Goal: Task Accomplishment & Management: Complete application form

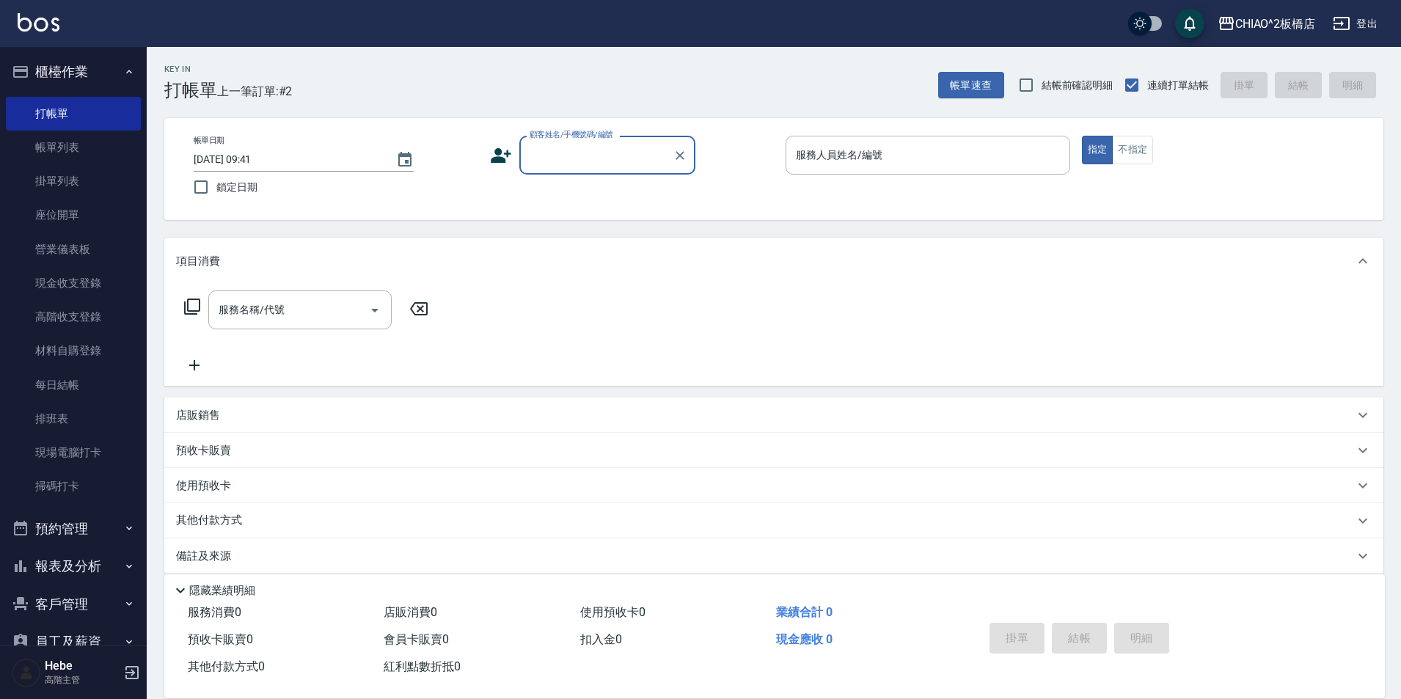
scroll to position [15, 0]
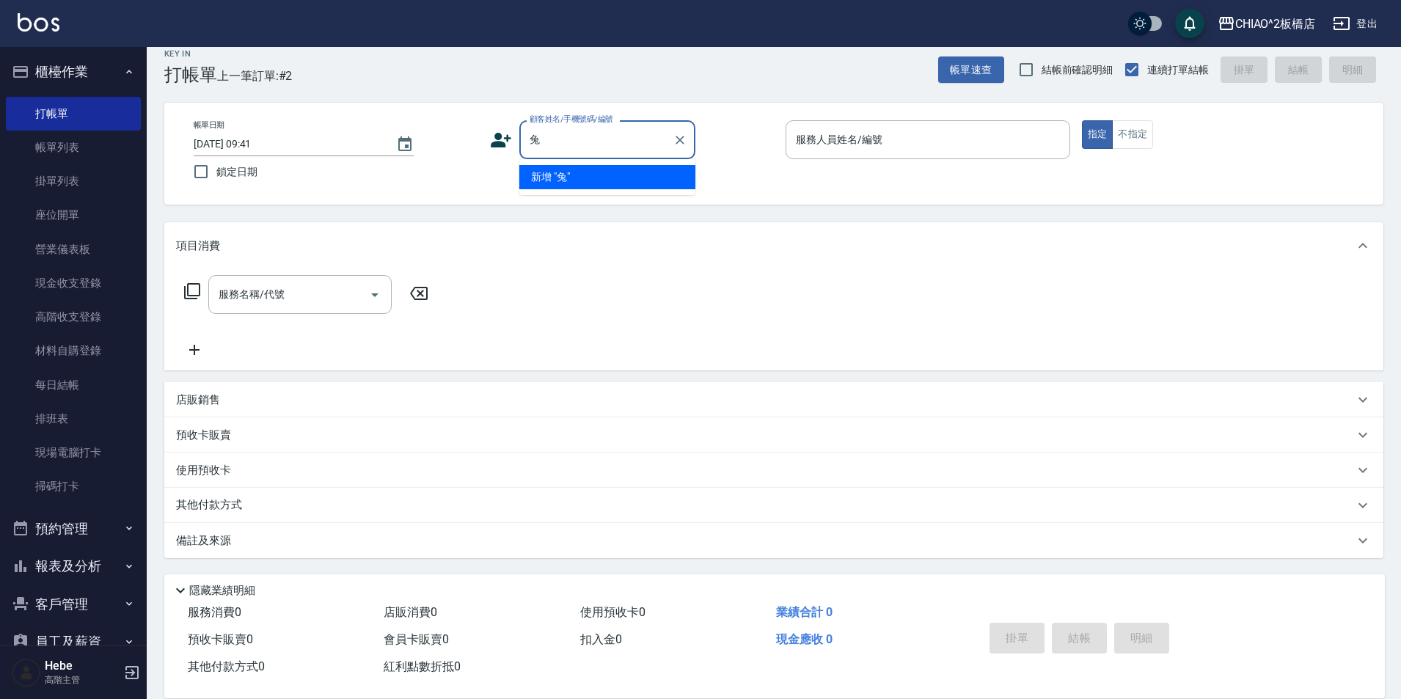
click at [600, 178] on li "新增 "兔"" at bounding box center [607, 177] width 176 height 24
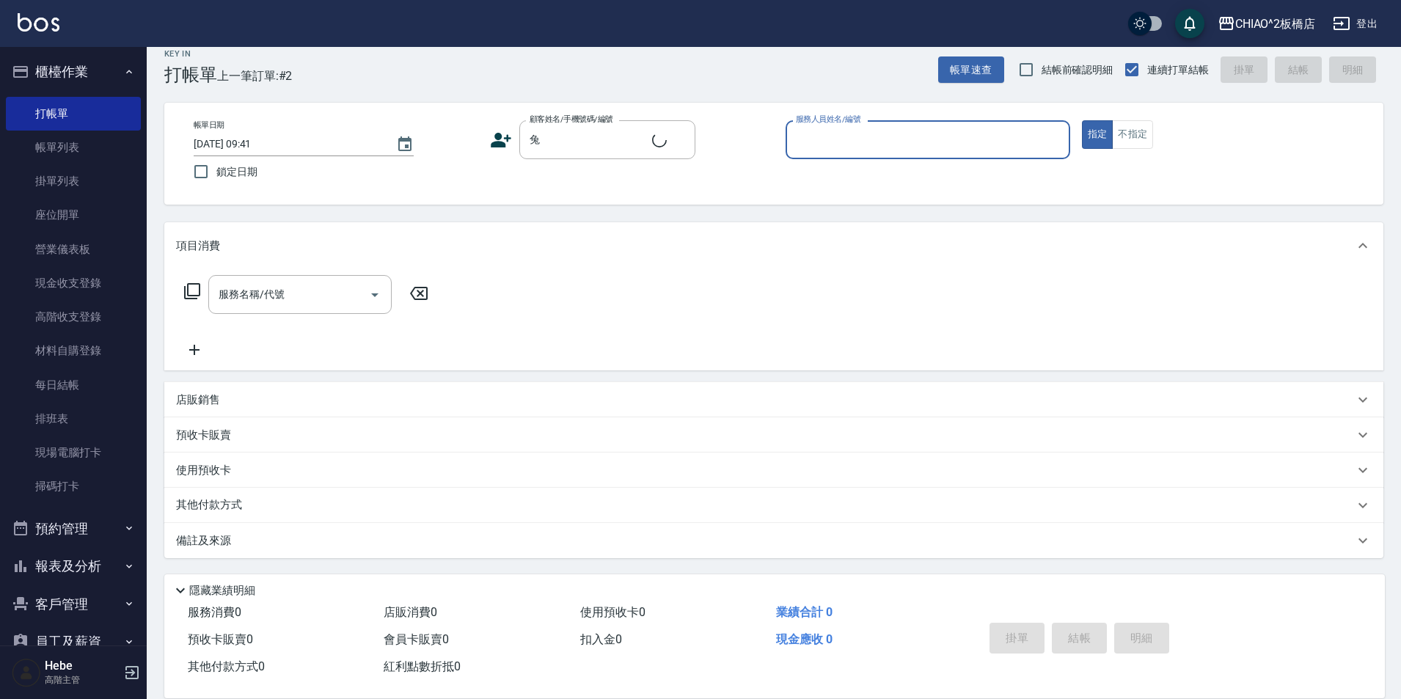
type input "兔"
click at [793, 150] on input "服務人員姓名/編號" at bounding box center [927, 140] width 271 height 26
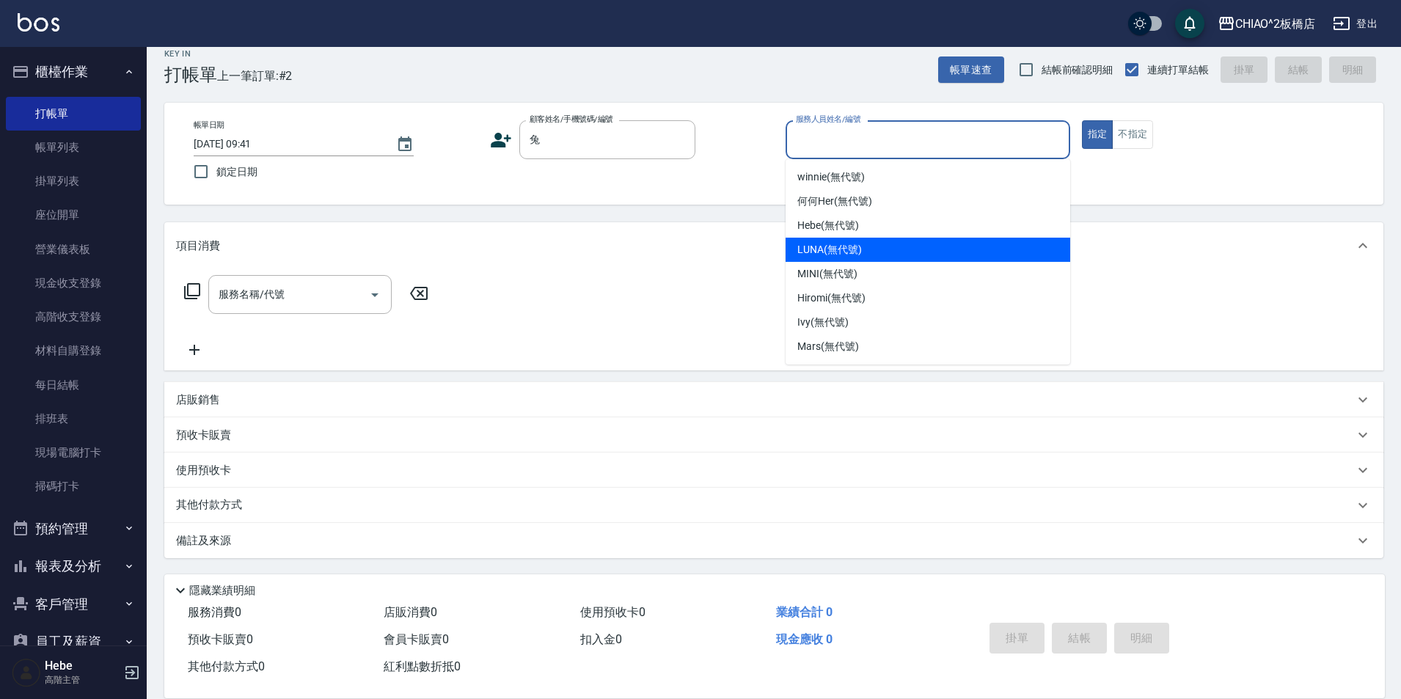
drag, startPoint x: 821, startPoint y: 259, endPoint x: 914, endPoint y: 246, distance: 94.0
click at [821, 258] on div "LUNA (無代號)" at bounding box center [927, 250] width 285 height 24
type input "LUNA(無代號)"
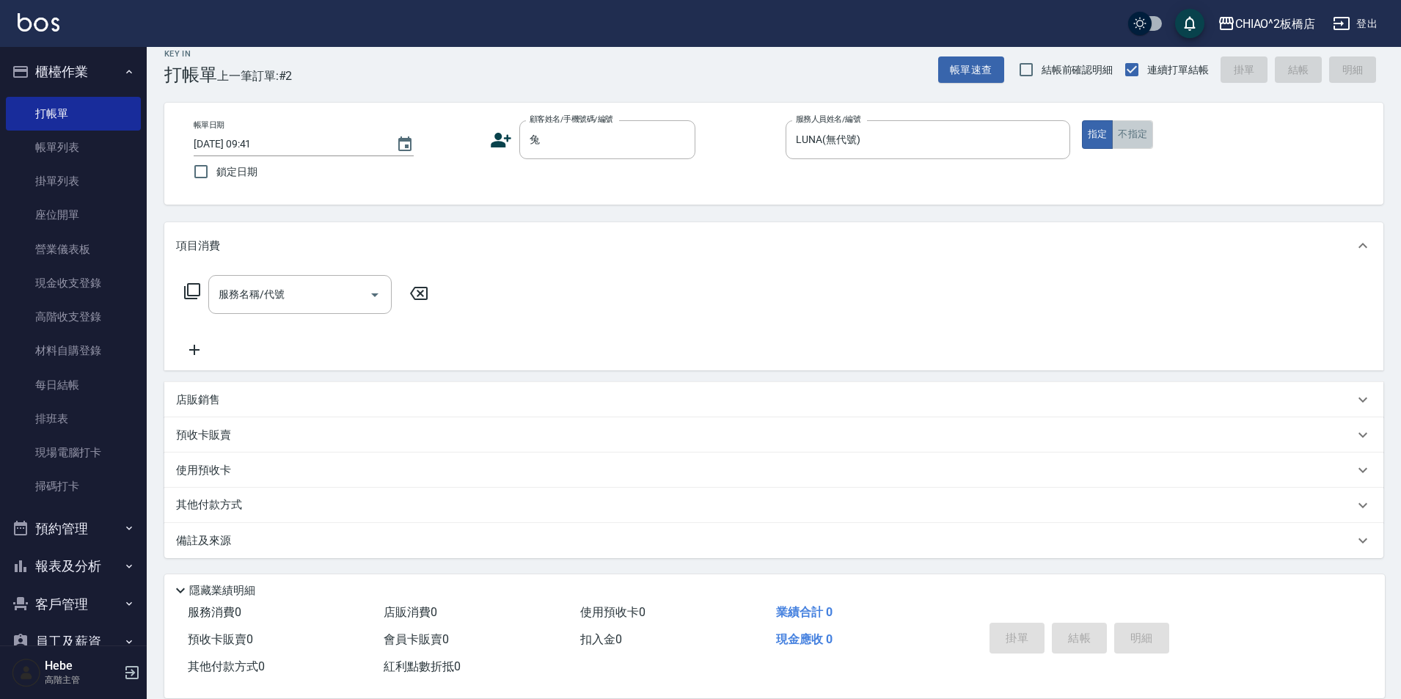
click at [1119, 133] on button "不指定" at bounding box center [1132, 134] width 41 height 29
click at [272, 291] on div "服務名稱/代號 服務名稱/代號" at bounding box center [299, 294] width 183 height 39
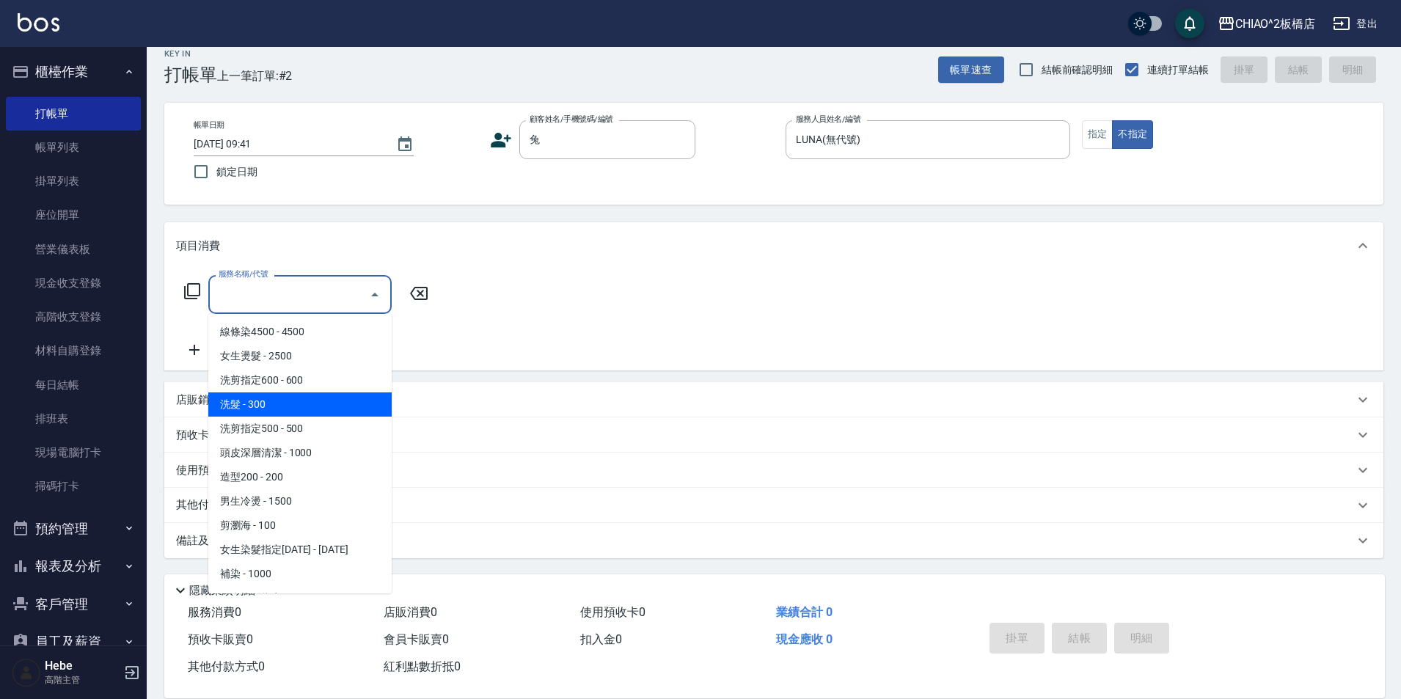
click at [294, 398] on span "洗髮 - 300" at bounding box center [299, 404] width 183 height 24
type input "洗髮(96679)"
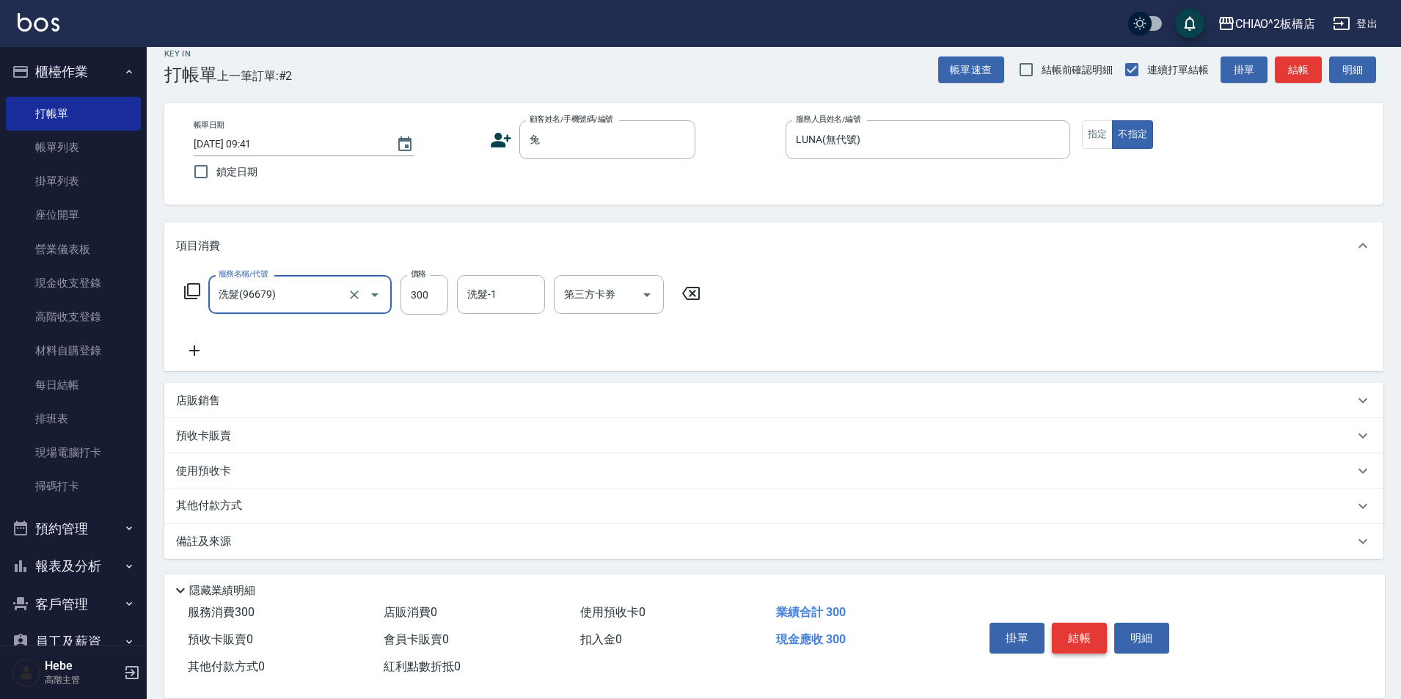
click at [1074, 624] on button "結帳" at bounding box center [1079, 638] width 55 height 31
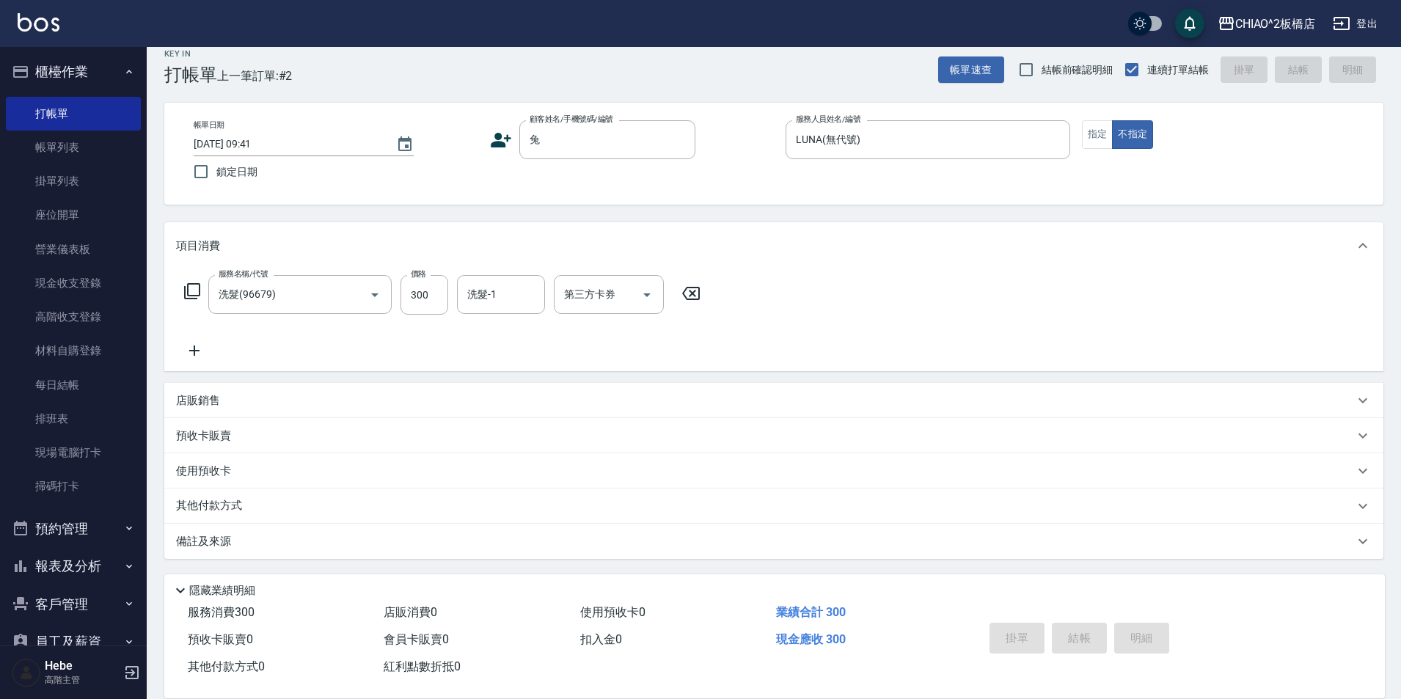
type input "[DATE] 11:56"
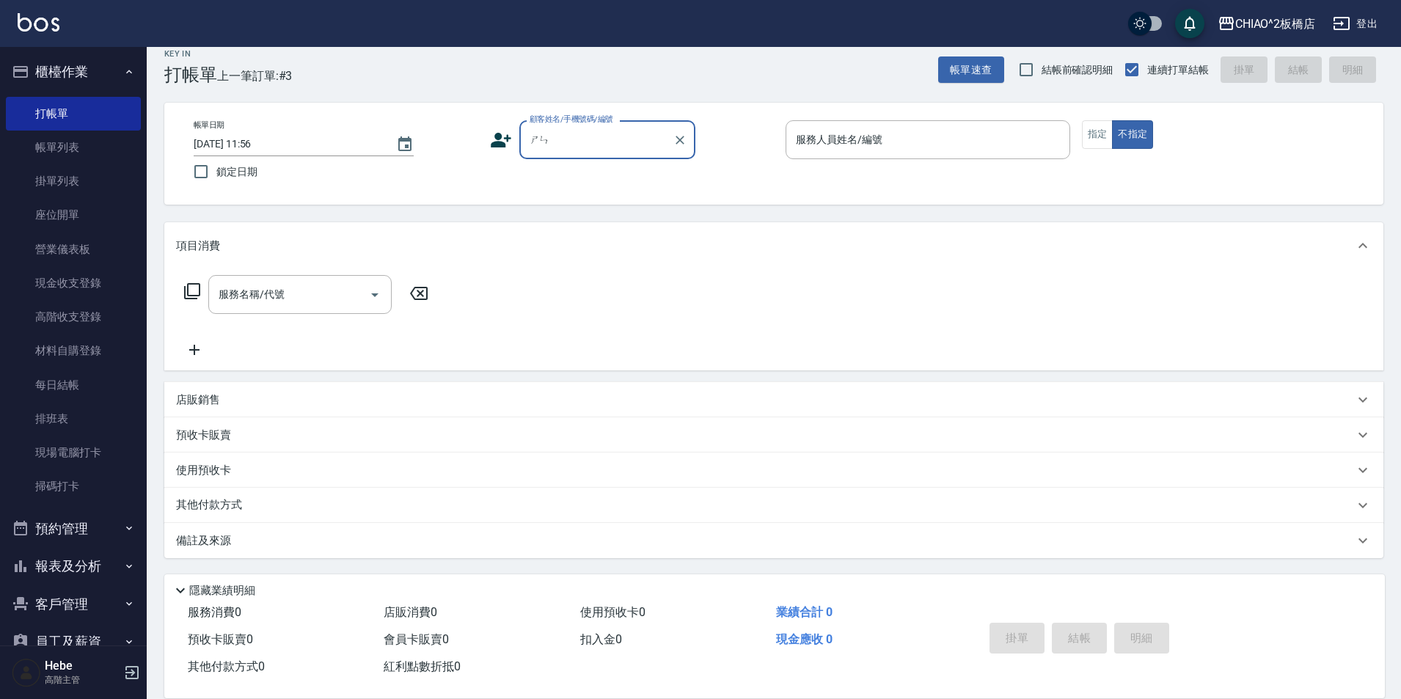
type input "神"
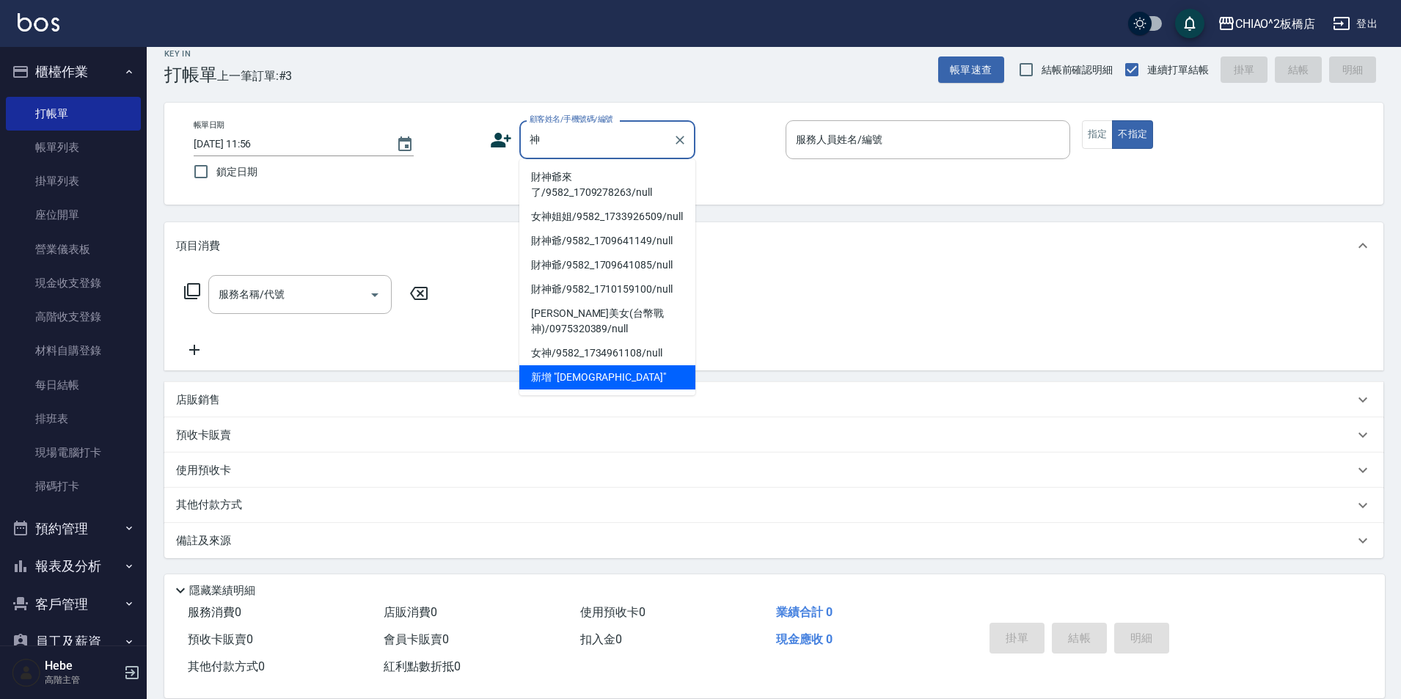
click at [597, 178] on li "財神爺來了/9582_1709278263/null" at bounding box center [607, 185] width 176 height 40
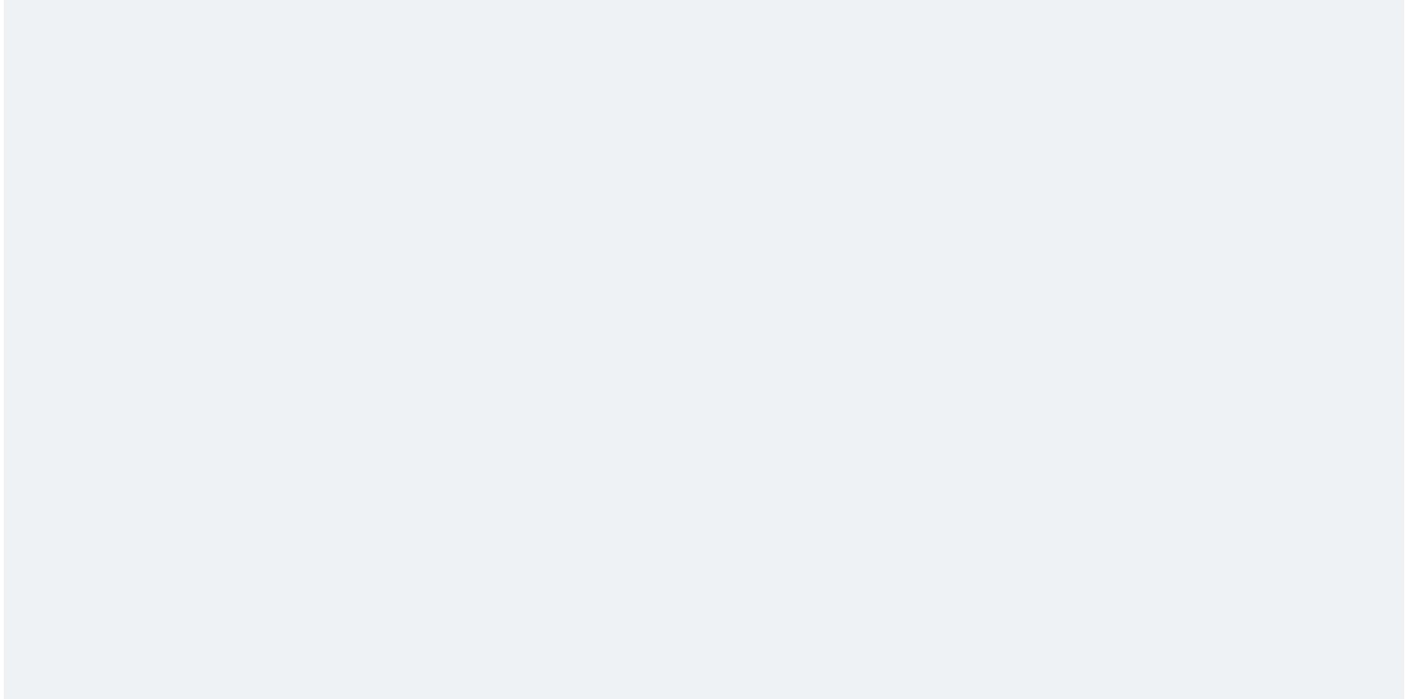
scroll to position [0, 0]
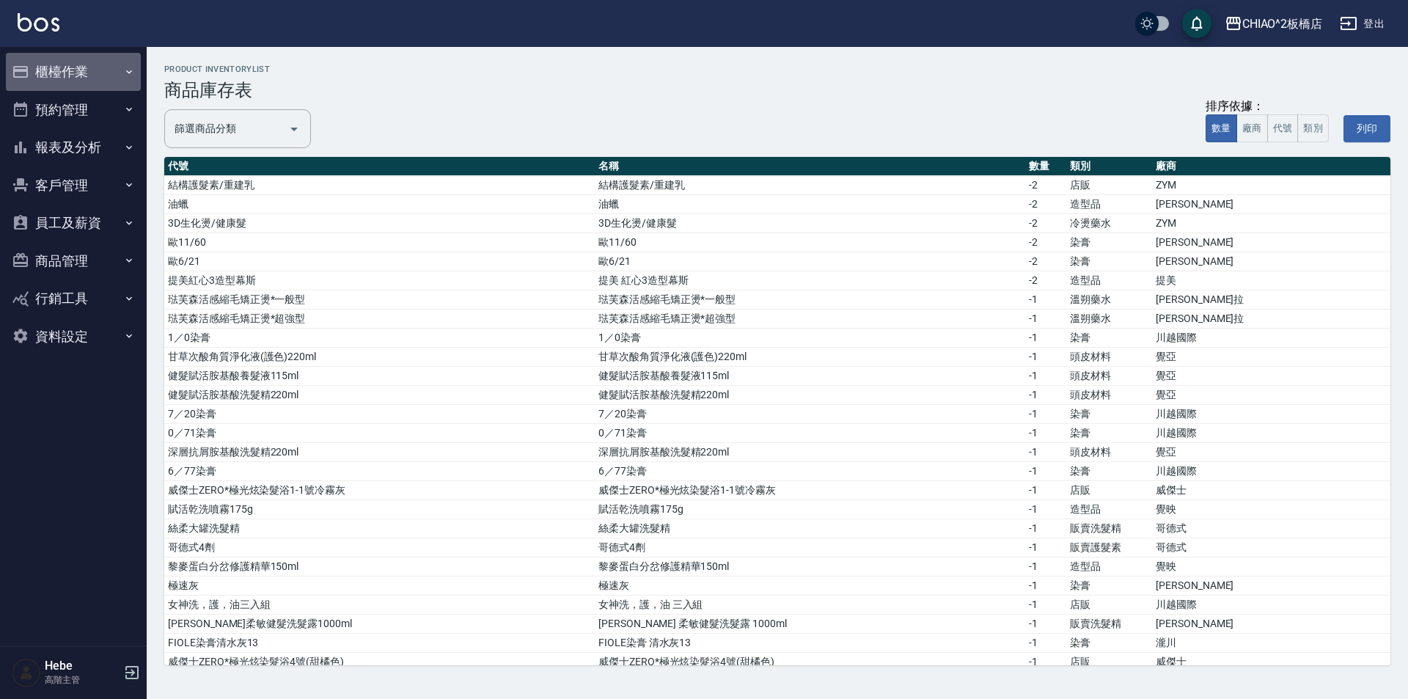
click at [85, 76] on button "櫃檯作業" at bounding box center [73, 72] width 135 height 38
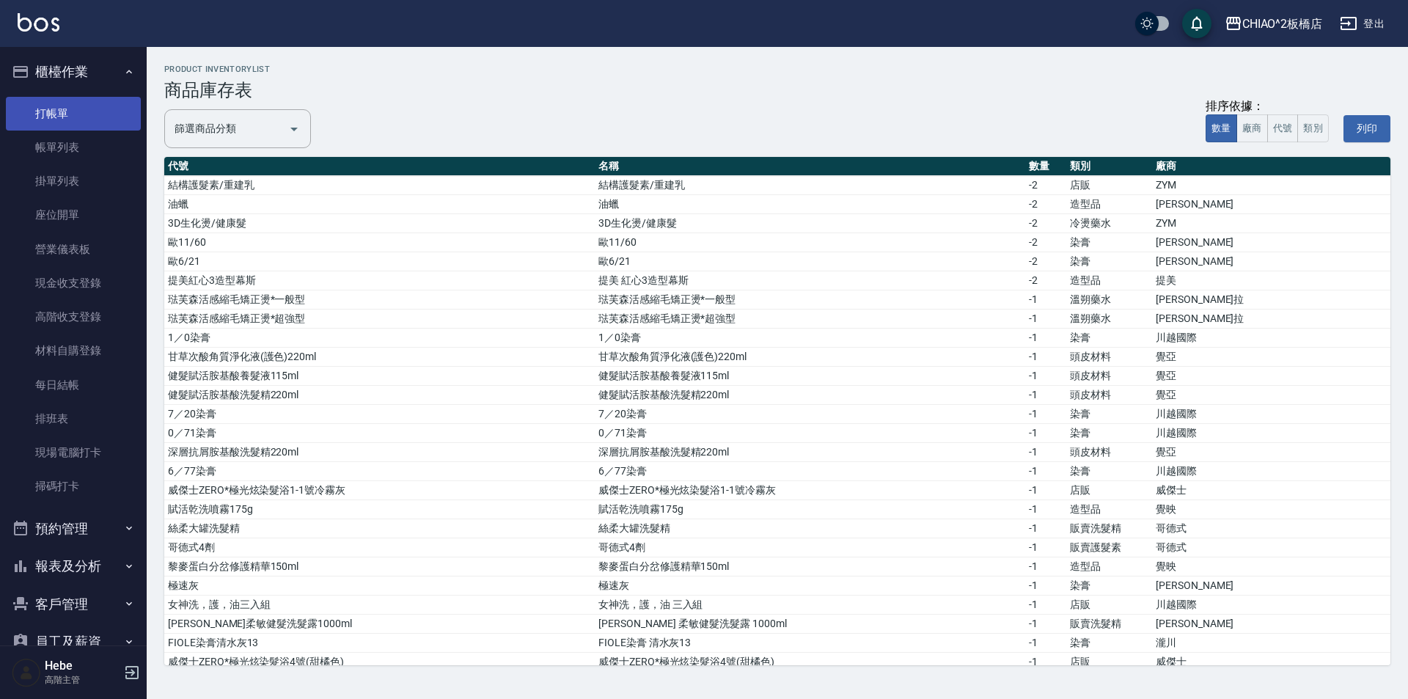
click at [100, 111] on link "打帳單" at bounding box center [73, 114] width 135 height 34
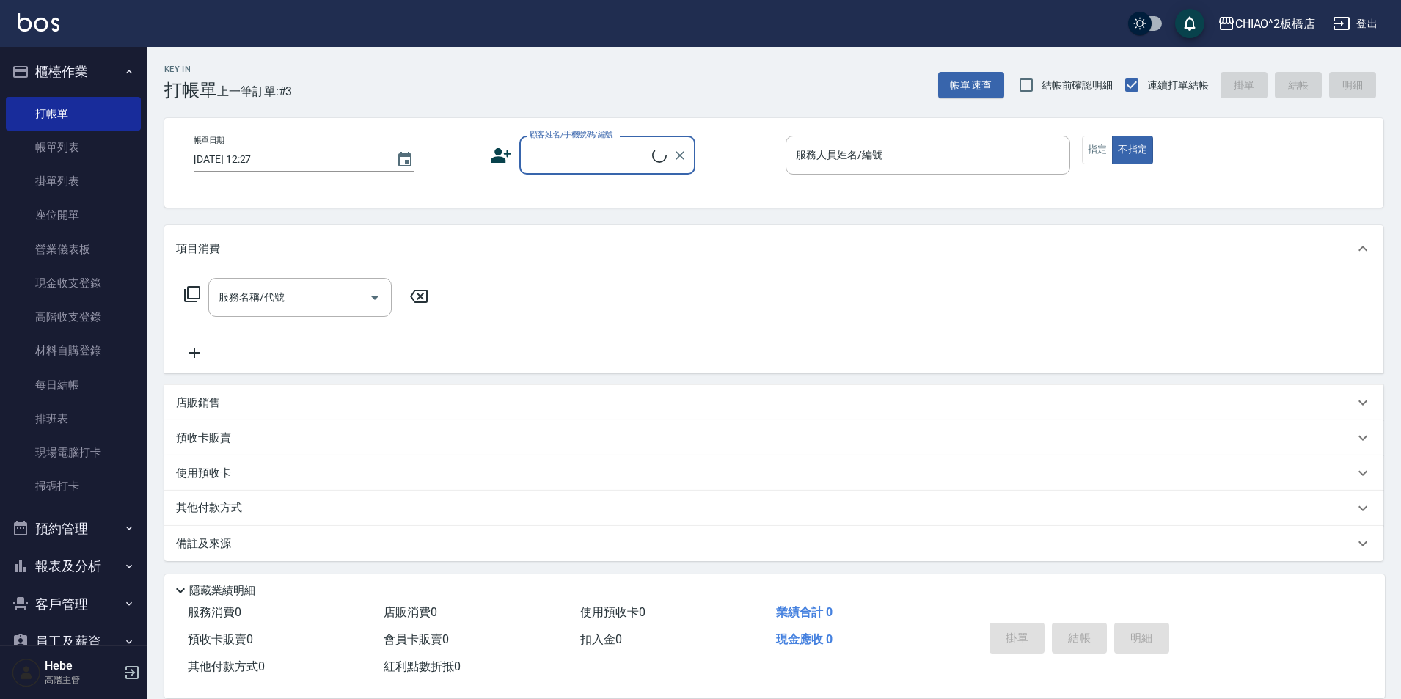
click at [592, 139] on label "顧客姓名/手機號碼/編號" at bounding box center [571, 134] width 84 height 11
click at [592, 142] on input "顧客姓名/手機號碼/編號" at bounding box center [589, 155] width 126 height 26
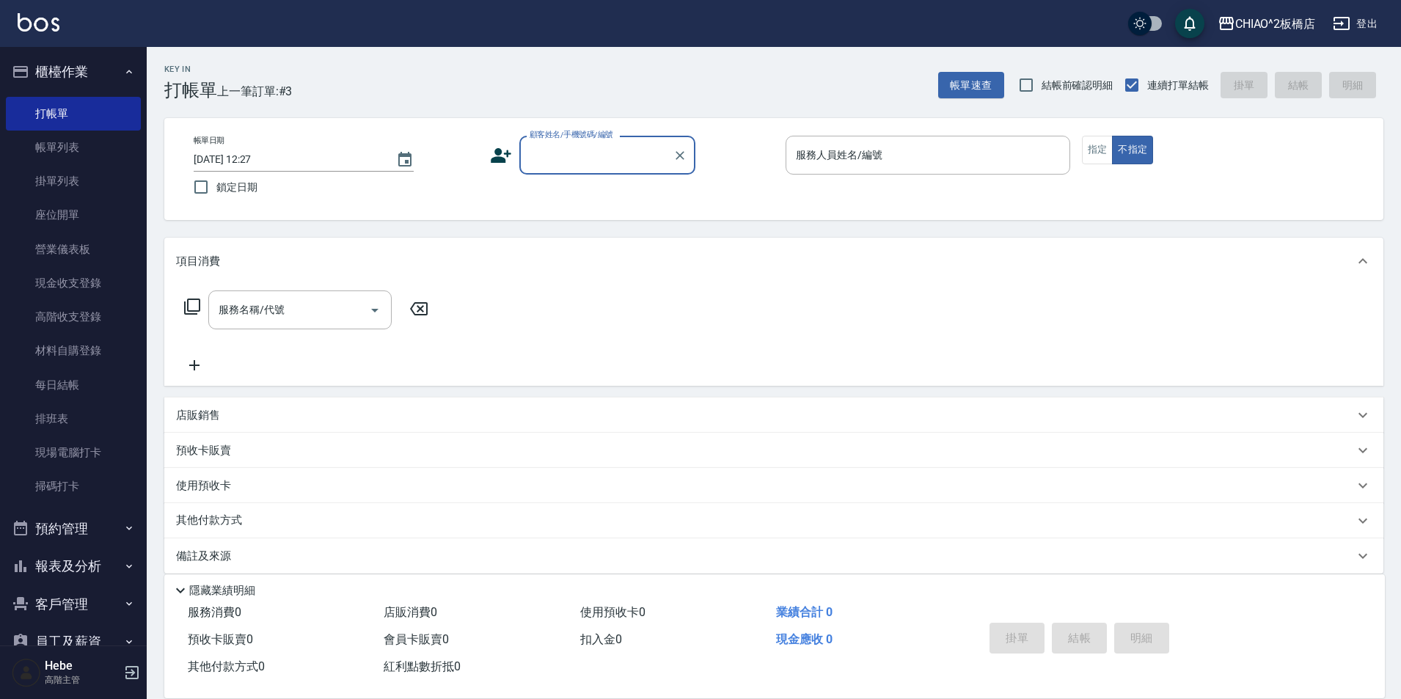
click at [593, 150] on input "顧客姓名/手機號碼/編號" at bounding box center [596, 155] width 141 height 26
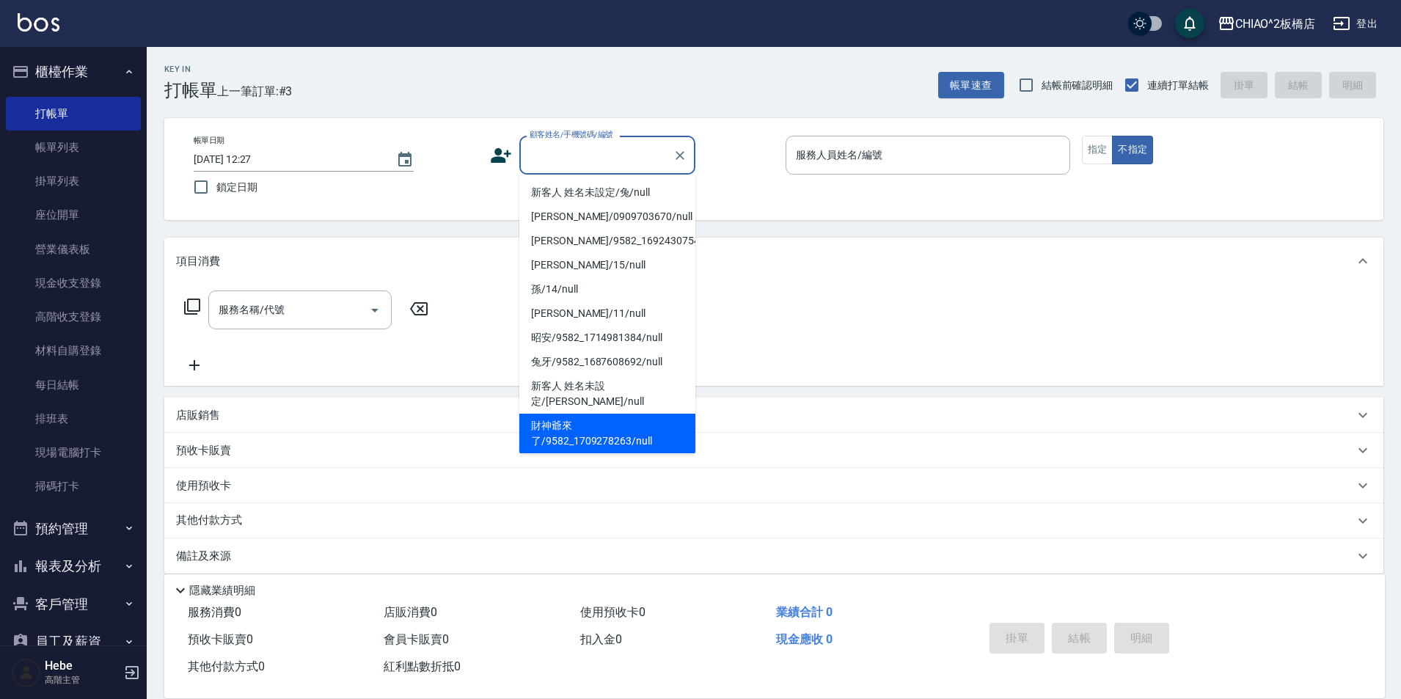
click at [613, 428] on li "財神爺來了/9582_1709278263/null" at bounding box center [607, 434] width 176 height 40
type input "財神爺來了/9582_1709278263/null"
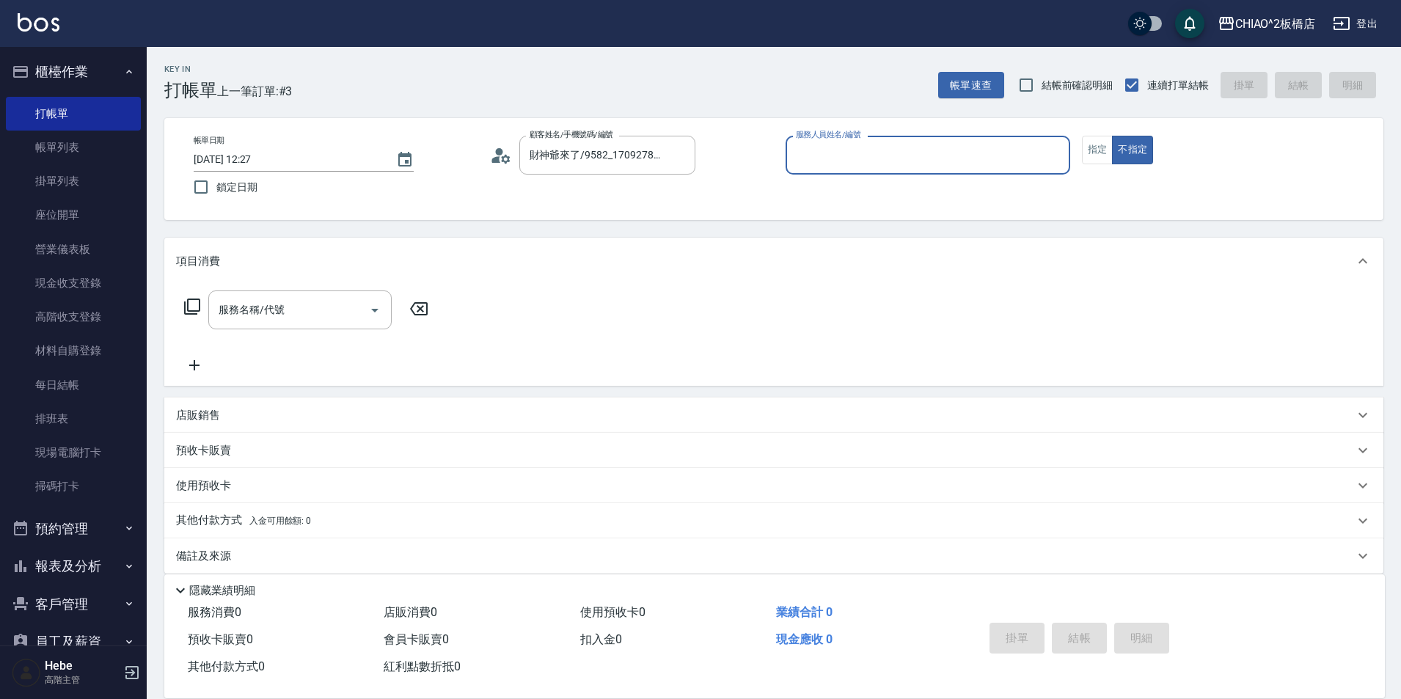
click at [879, 164] on input "服務人員姓名/編號" at bounding box center [927, 155] width 271 height 26
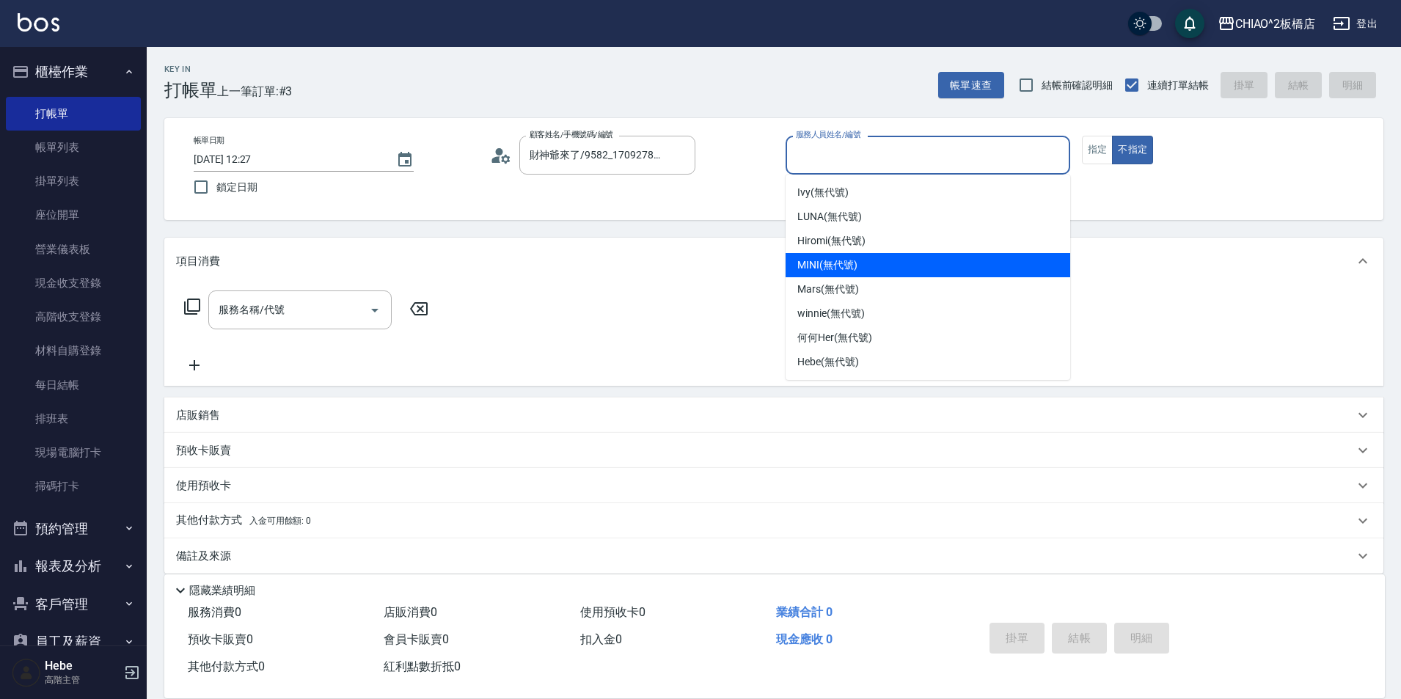
click at [856, 267] on span "MINI (無代號)" at bounding box center [827, 264] width 60 height 15
type input "MINI(無代號)"
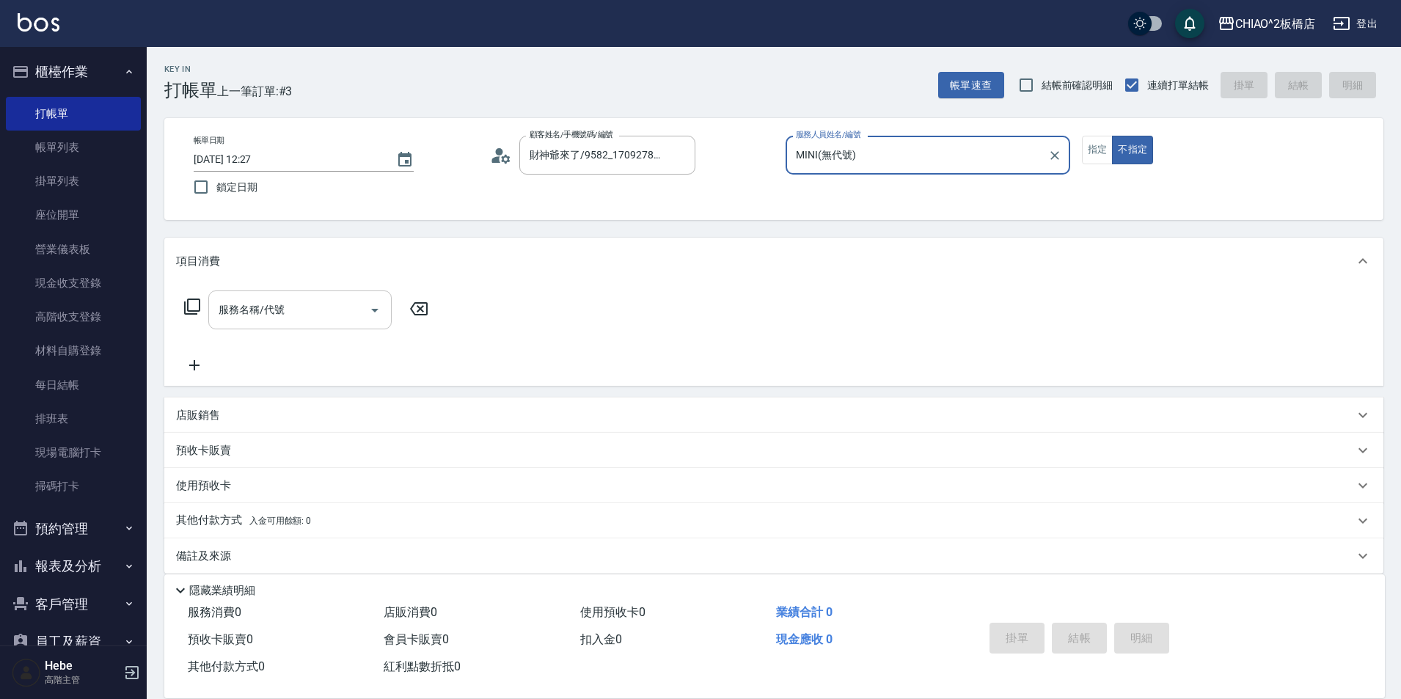
click at [300, 326] on div "服務名稱/代號" at bounding box center [299, 309] width 183 height 39
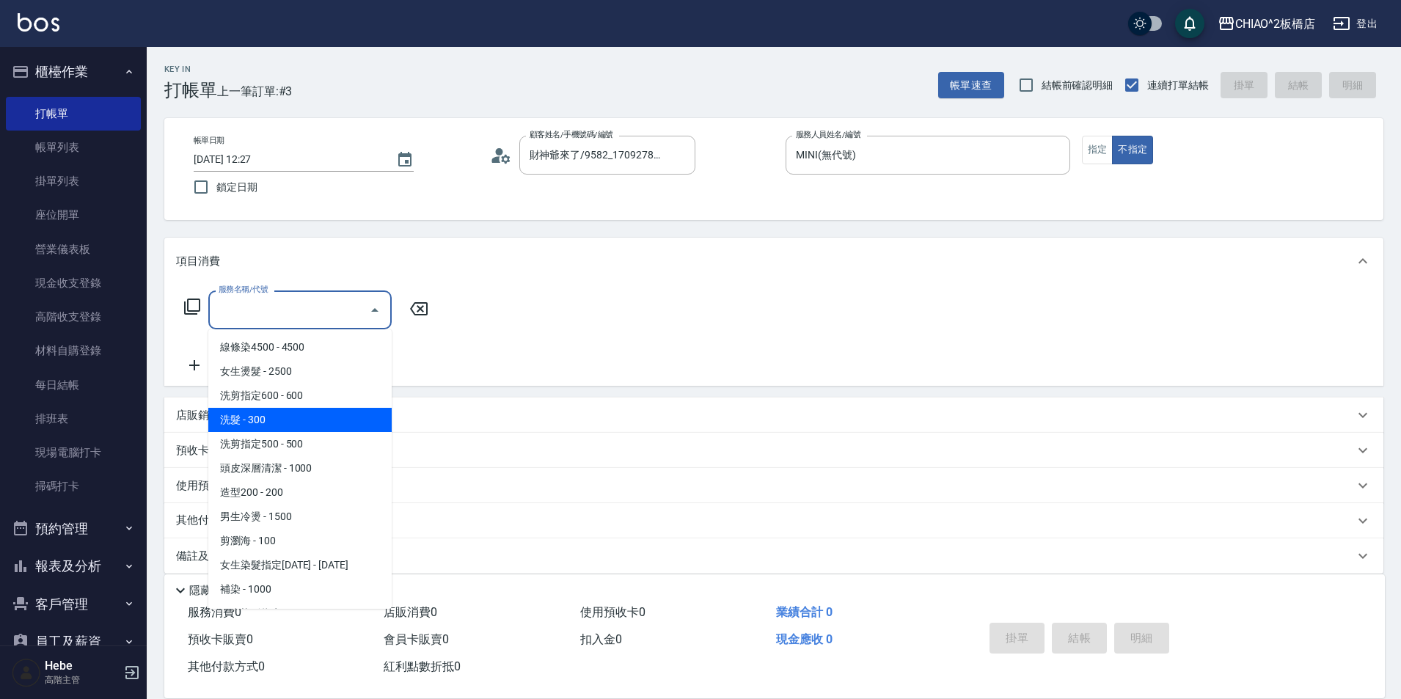
drag, startPoint x: 307, startPoint y: 413, endPoint x: 353, endPoint y: 412, distance: 45.5
click at [307, 411] on span "洗髮 - 300" at bounding box center [299, 420] width 183 height 24
type input "洗髮(96679)"
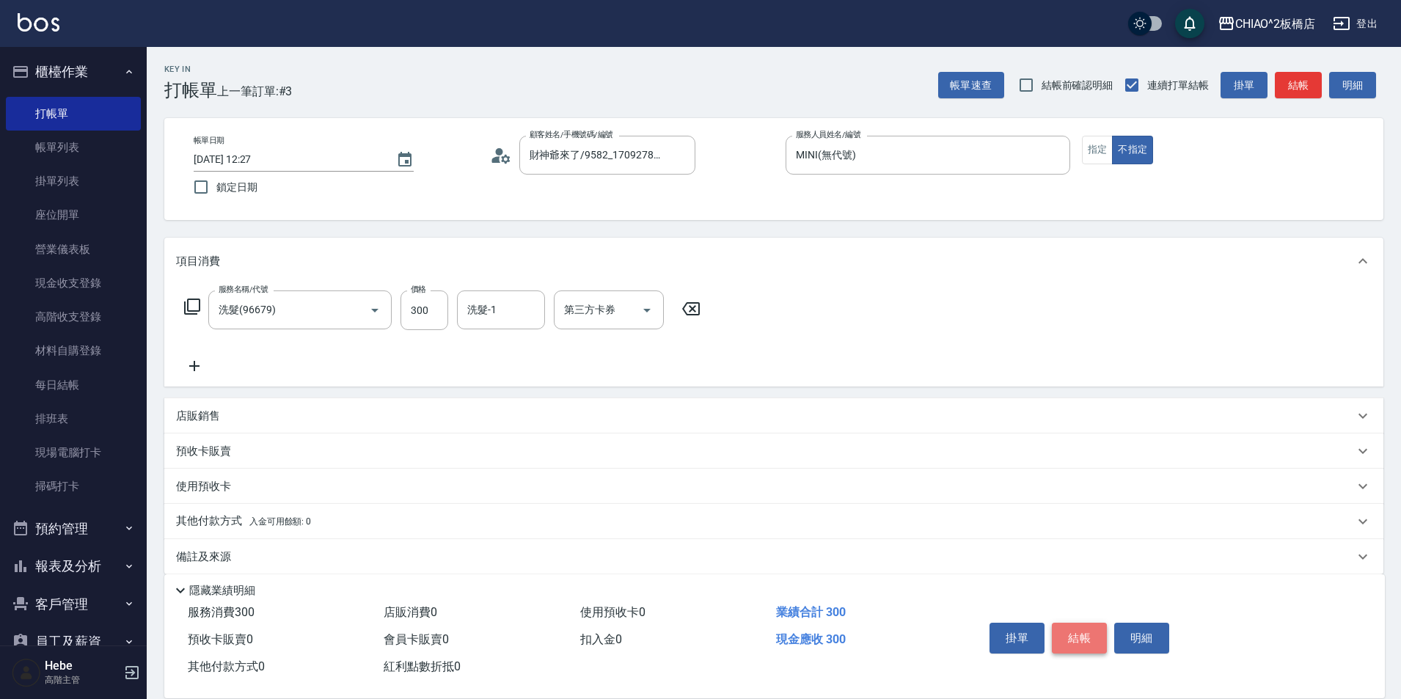
click at [1086, 623] on button "結帳" at bounding box center [1079, 638] width 55 height 31
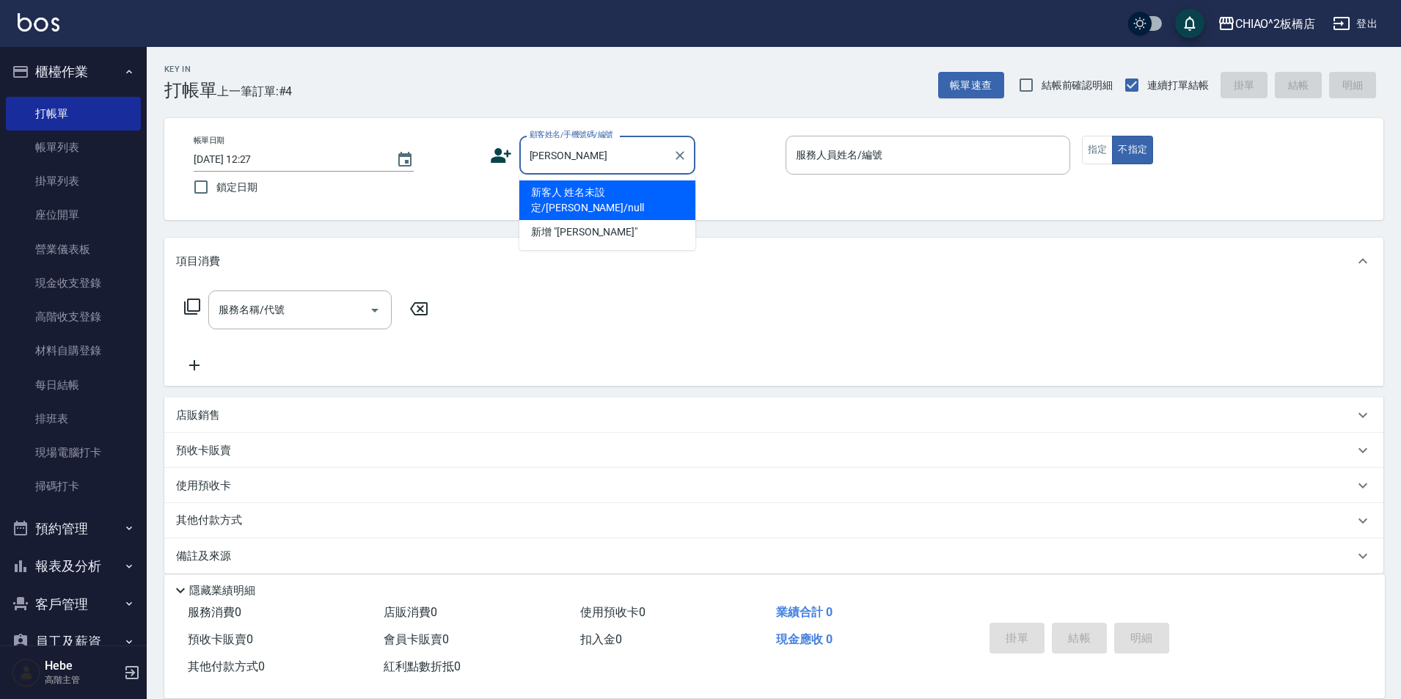
click at [577, 189] on li "新客人 姓名未設定/許宏銘/null" at bounding box center [607, 200] width 176 height 40
type input "新客人 姓名未設定/許宏銘/null"
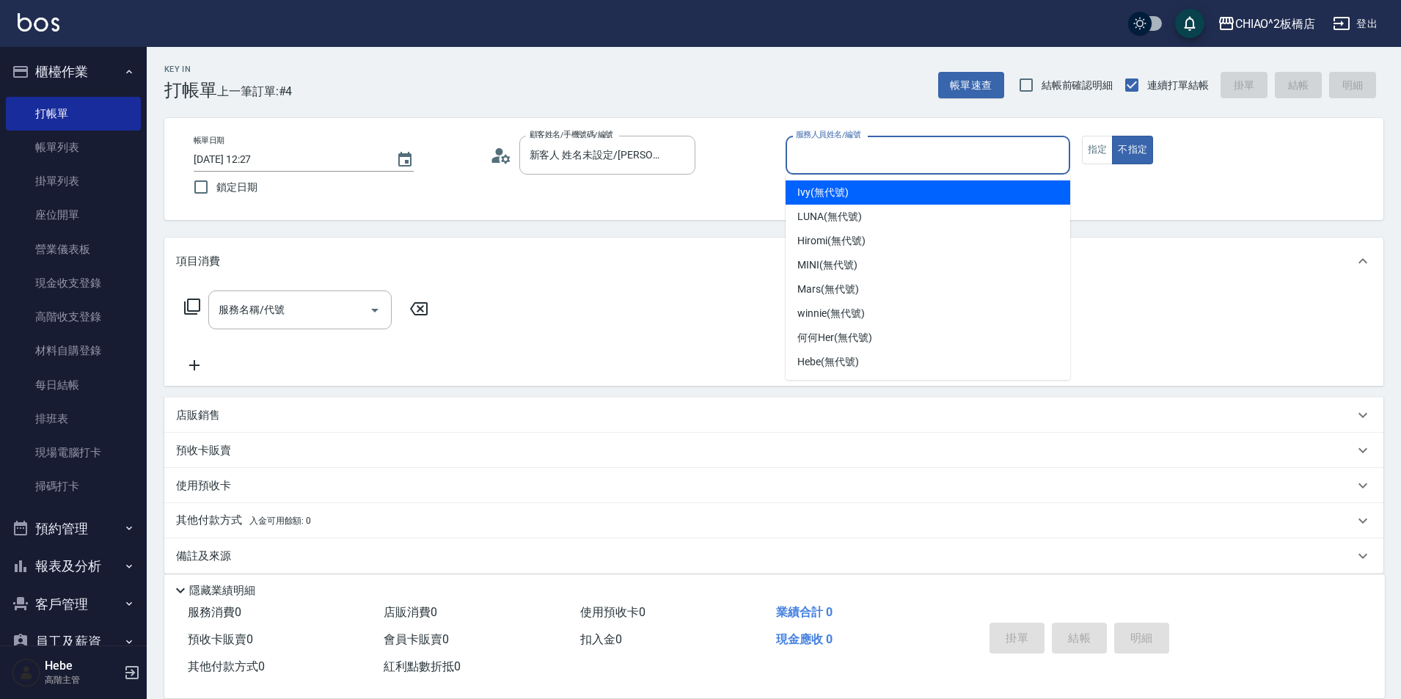
click at [815, 158] on input "服務人員姓名/編號" at bounding box center [927, 155] width 271 height 26
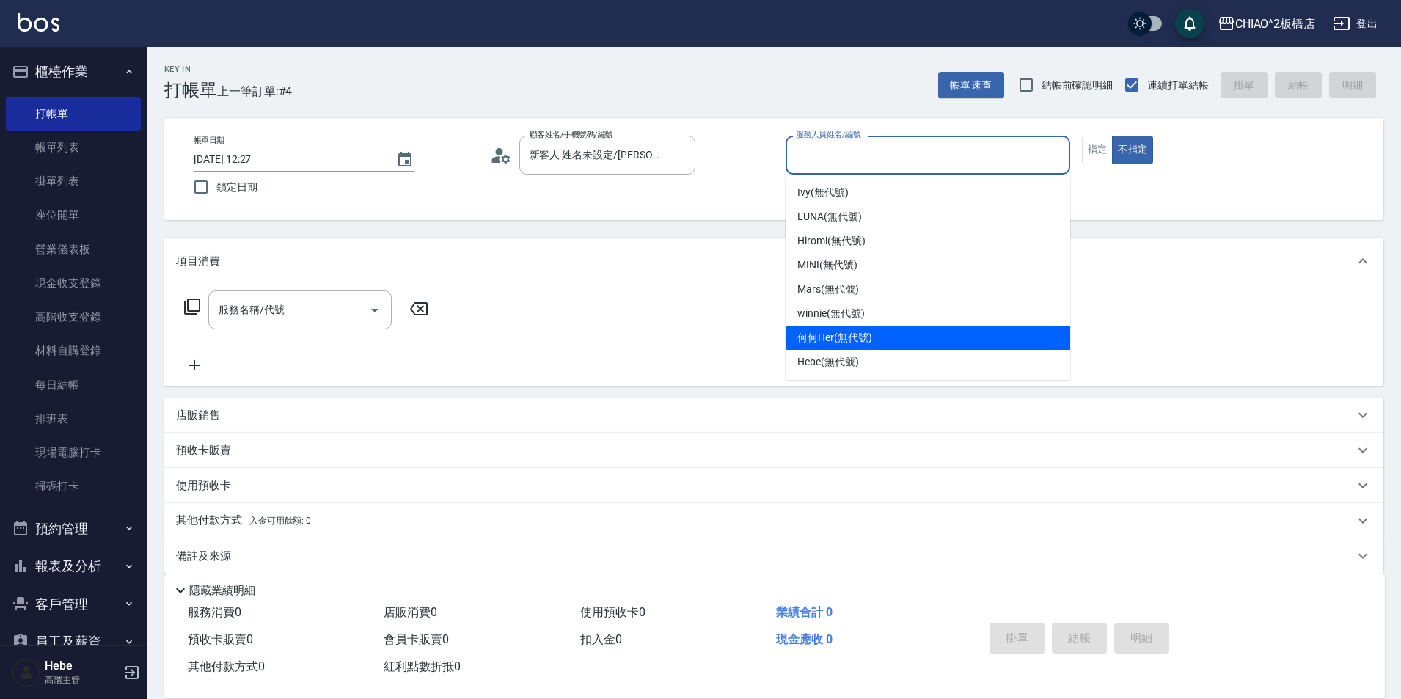
click at [833, 332] on span "何何Her (無代號)" at bounding box center [834, 337] width 75 height 15
type input "何何Her (無代號)"
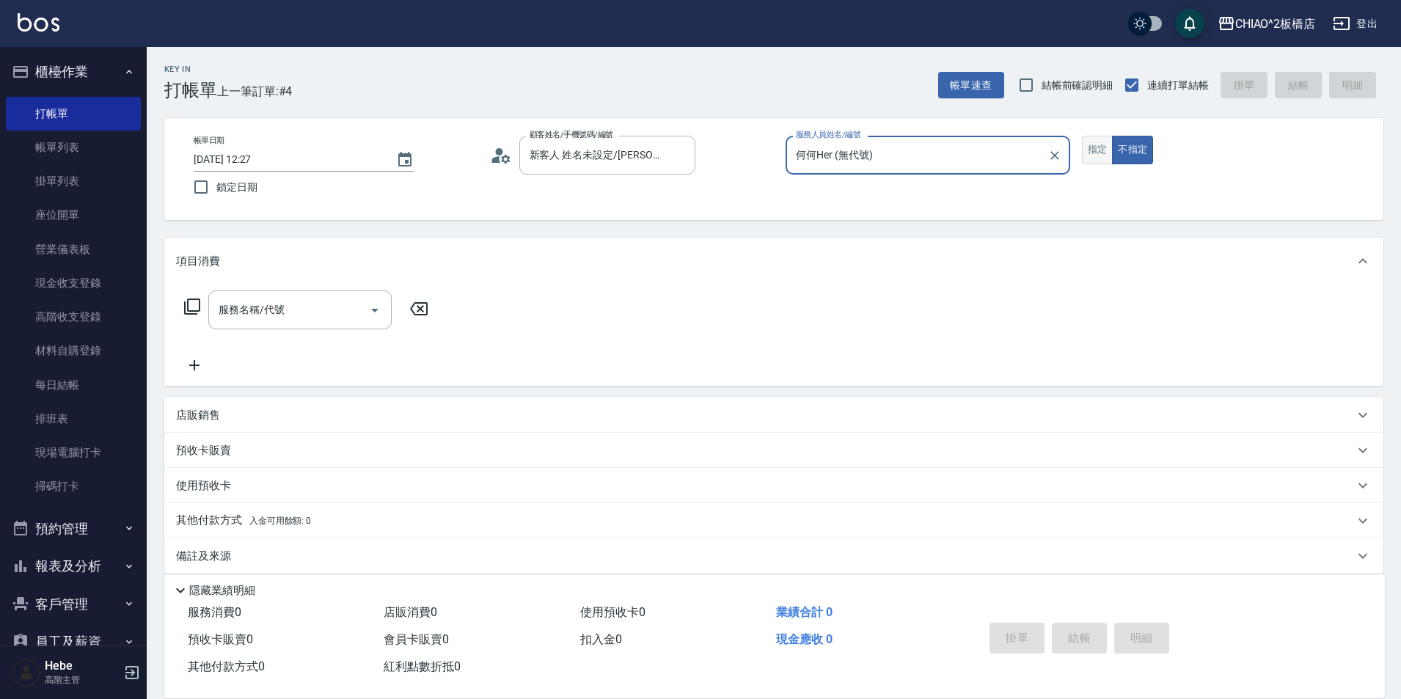
click at [1098, 144] on button "指定" at bounding box center [1098, 150] width 32 height 29
click at [312, 314] on input "服務名稱/代號" at bounding box center [289, 310] width 148 height 26
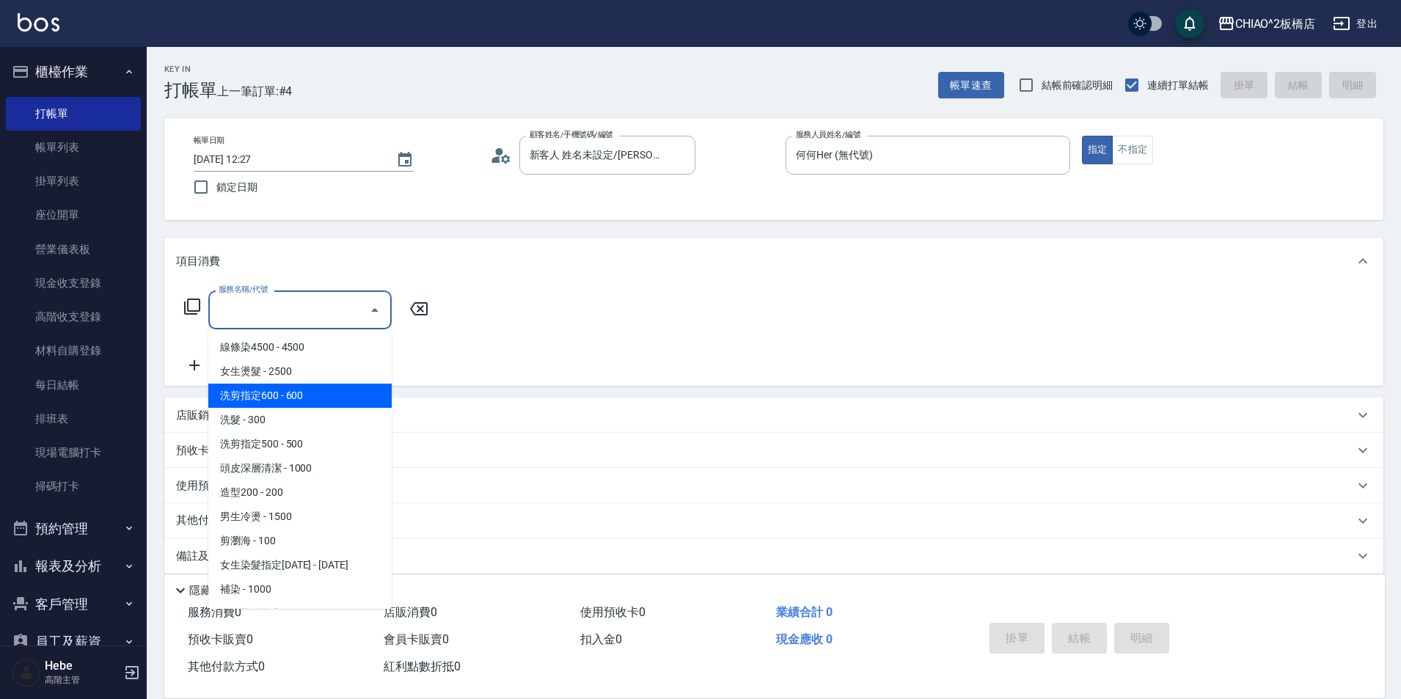
click at [309, 397] on span "洗剪指定600 - 600" at bounding box center [299, 396] width 183 height 24
type input "洗剪指定600(96678)"
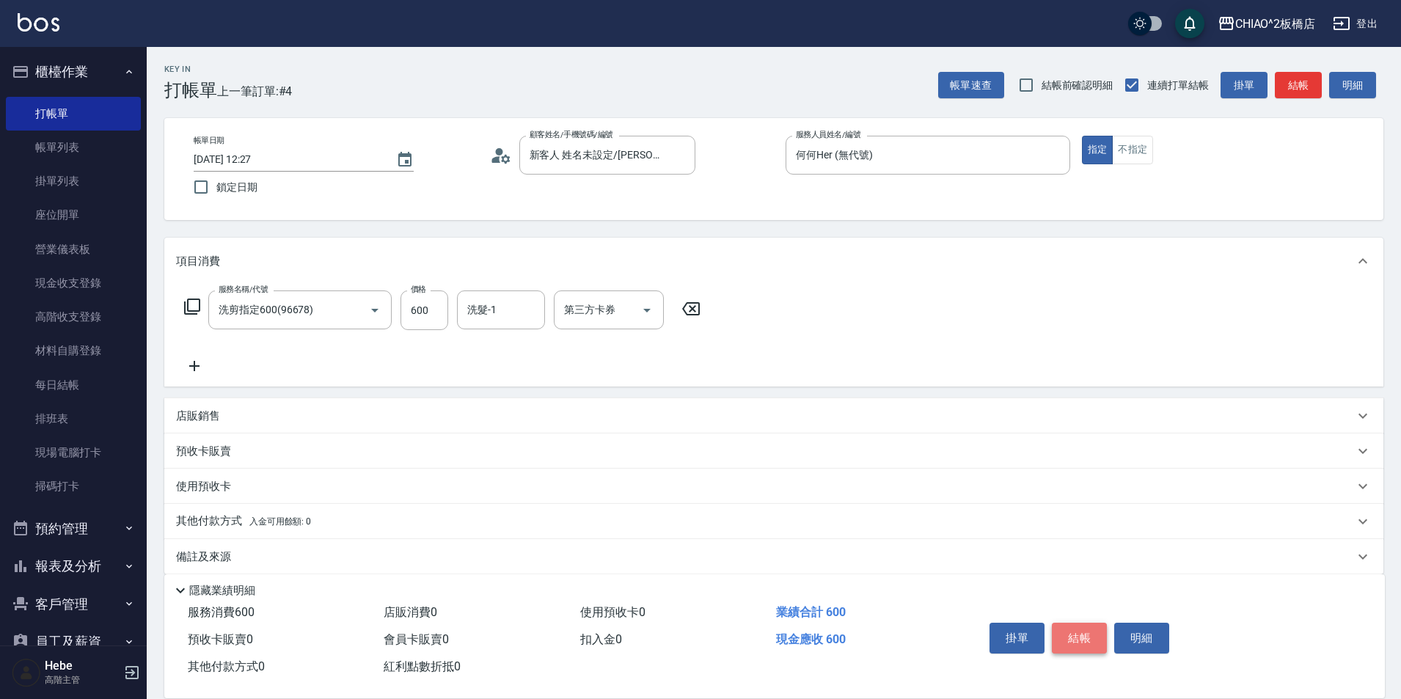
click at [1075, 629] on button "結帳" at bounding box center [1079, 638] width 55 height 31
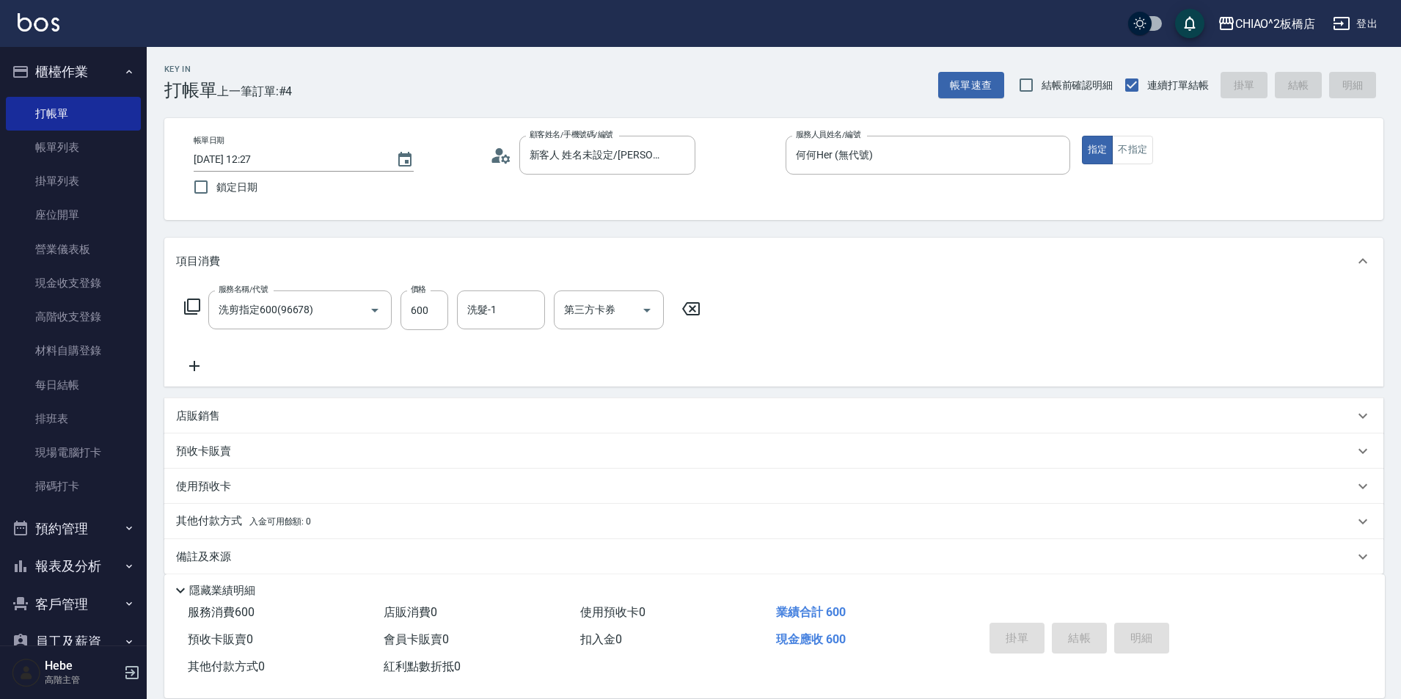
type input "2025/10/13 12:39"
